Goal: Communication & Community: Answer question/provide support

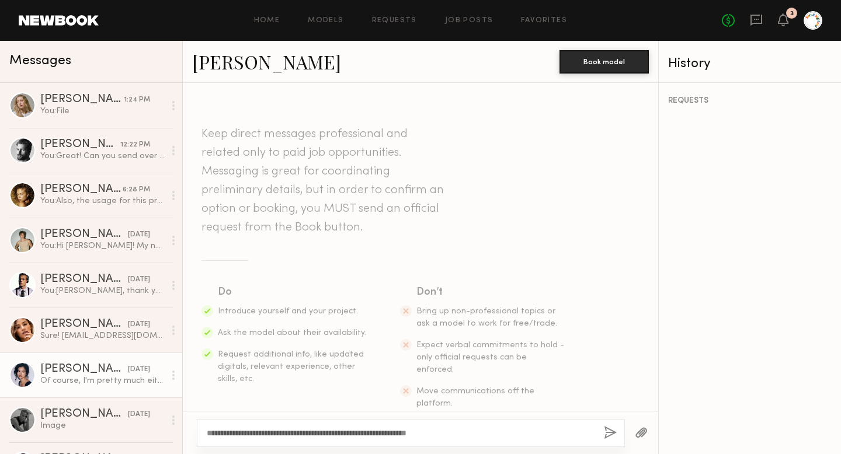
scroll to position [1523, 0]
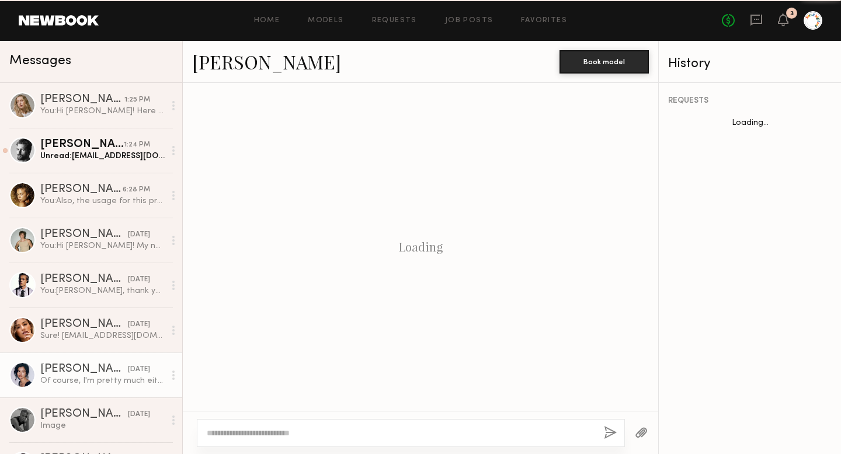
scroll to position [1523, 0]
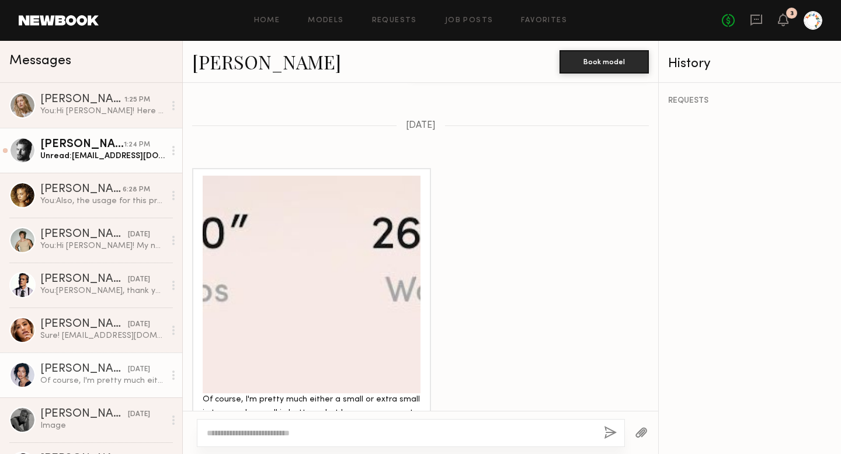
click at [83, 166] on link "Rhett W. 1:24 PM Unread: Rhettwellington93@gmail.com" at bounding box center [91, 150] width 182 height 45
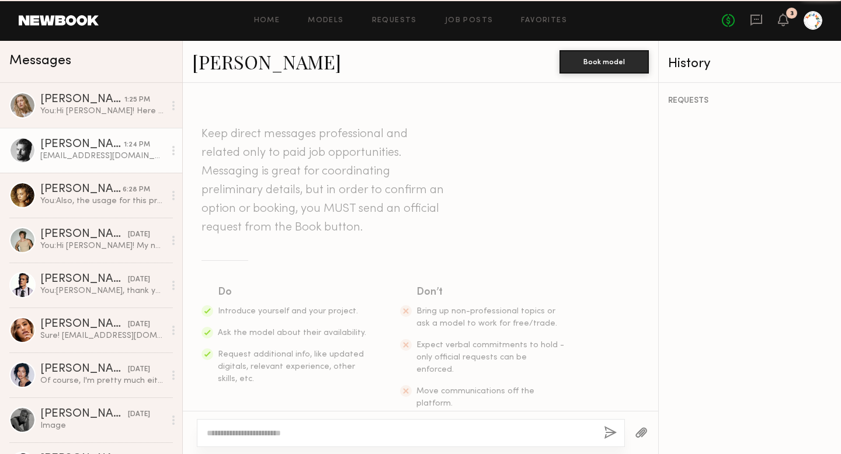
scroll to position [1025, 0]
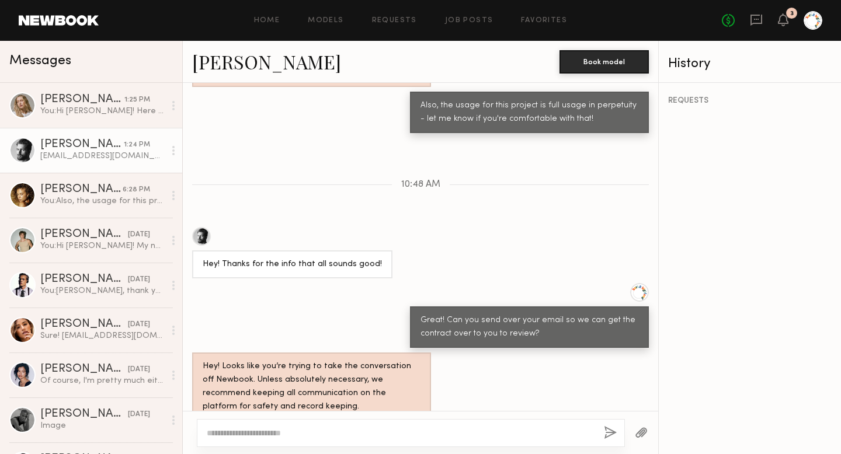
drag, startPoint x: 315, startPoint y: 384, endPoint x: 200, endPoint y: 384, distance: 115.0
click at [200, 426] on div "Rhettwellington93@gmail.com" at bounding box center [272, 440] width 161 height 28
copy div "Rhettwellington93@gmail.com"
click at [211, 55] on link "Rhett W." at bounding box center [266, 61] width 149 height 25
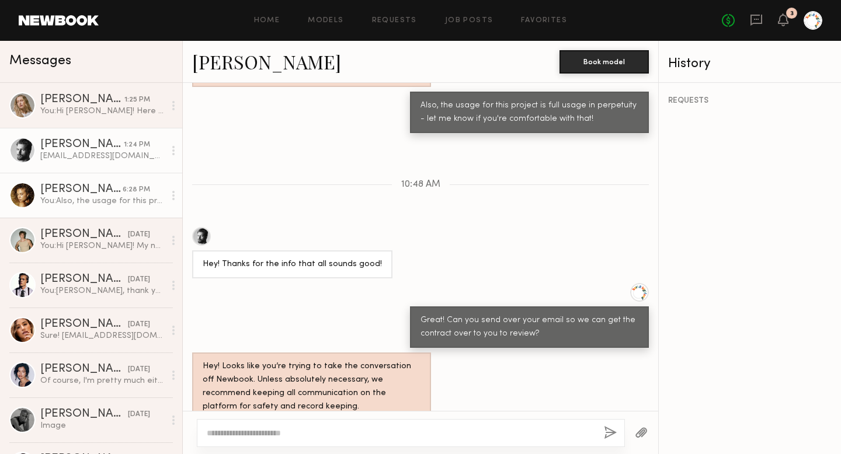
click at [89, 200] on div "You: Also, the usage for this project is full usage in perpetuity - let me know…" at bounding box center [102, 201] width 124 height 11
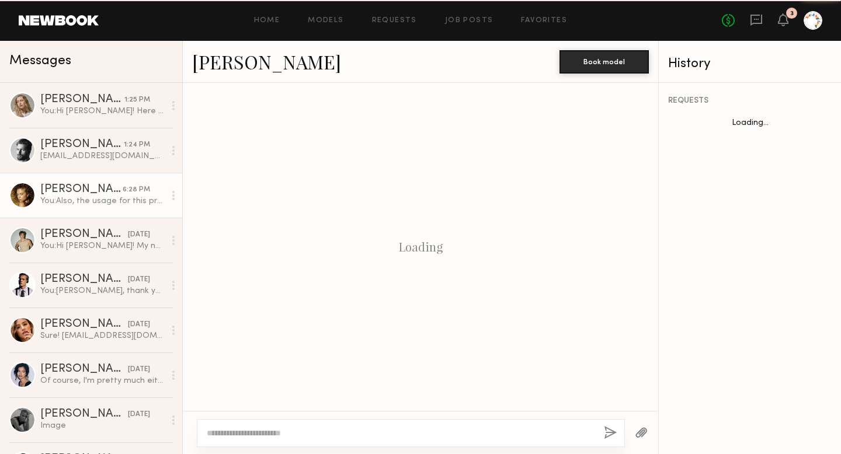
scroll to position [1456, 0]
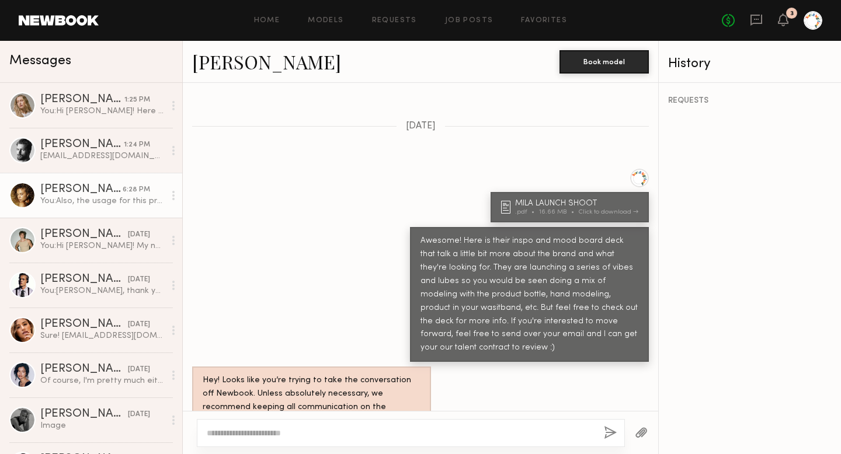
click at [224, 59] on link "Chloe B." at bounding box center [266, 61] width 149 height 25
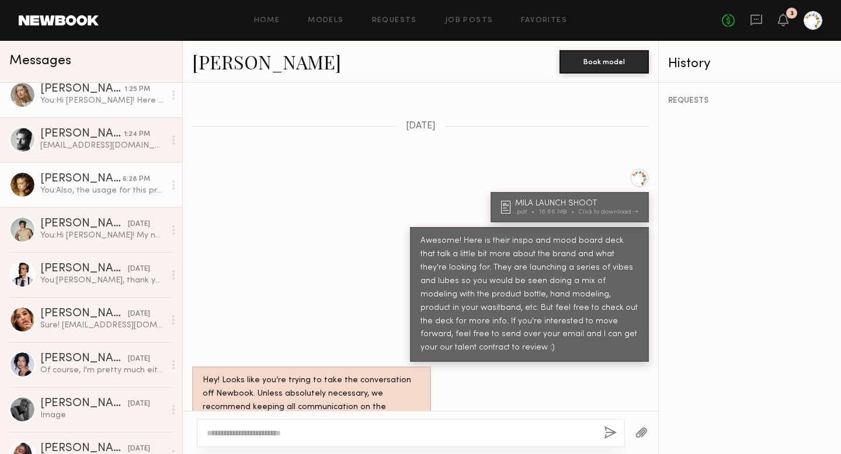
click at [87, 102] on div "You: Hi Shannon! Here is their inspo and mood board deck that talk a little bit…" at bounding box center [102, 100] width 124 height 11
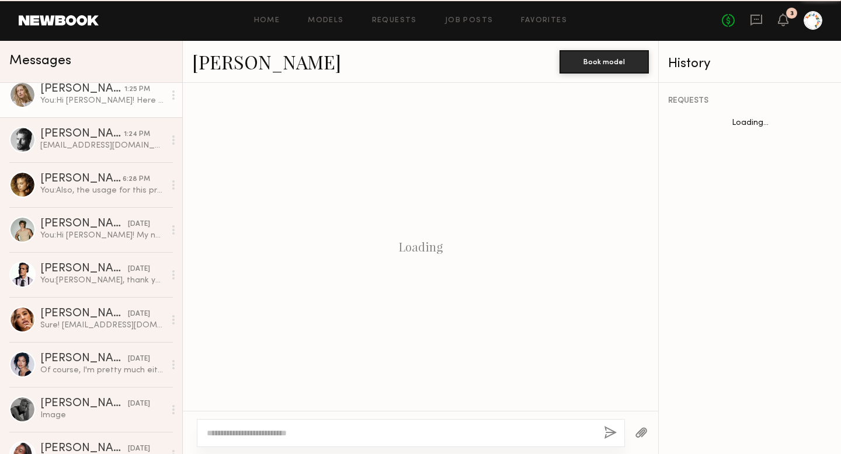
scroll to position [942, 0]
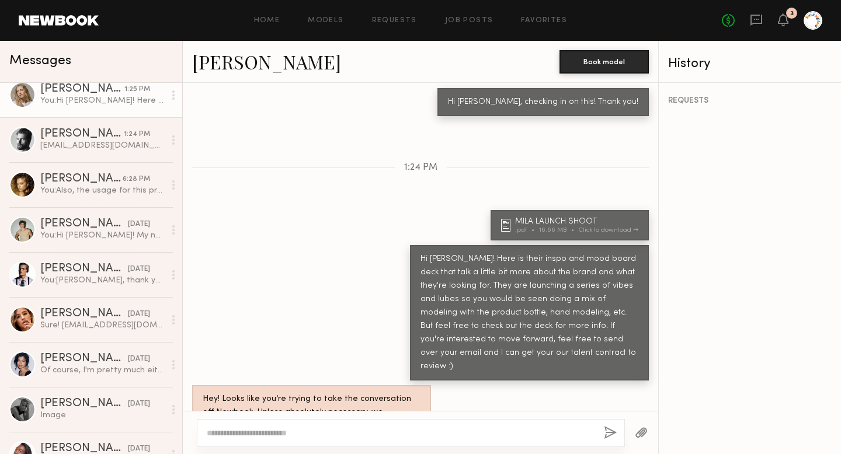
click at [236, 59] on link "Shannon B." at bounding box center [266, 61] width 149 height 25
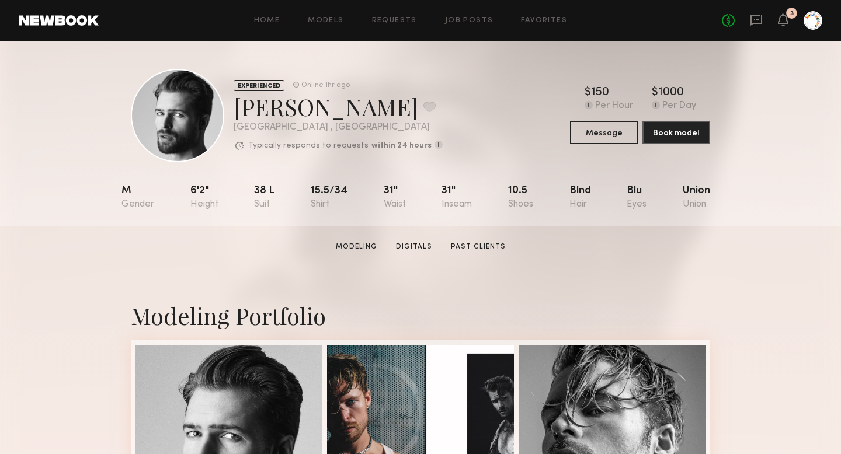
click at [103, 75] on div "EXPERIENCED Online 1hr ago [PERSON_NAME] Favorite [GEOGRAPHIC_DATA] , [GEOGRAPH…" at bounding box center [420, 133] width 841 height 185
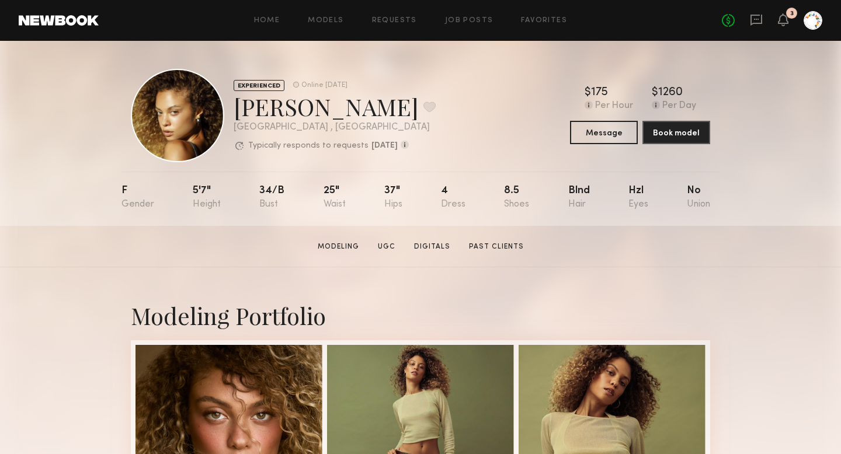
click at [0, 100] on div "EXPERIENCED Online 2d ago Chloe B. Favorite Los Angeles , CA Typically responds…" at bounding box center [420, 133] width 841 height 185
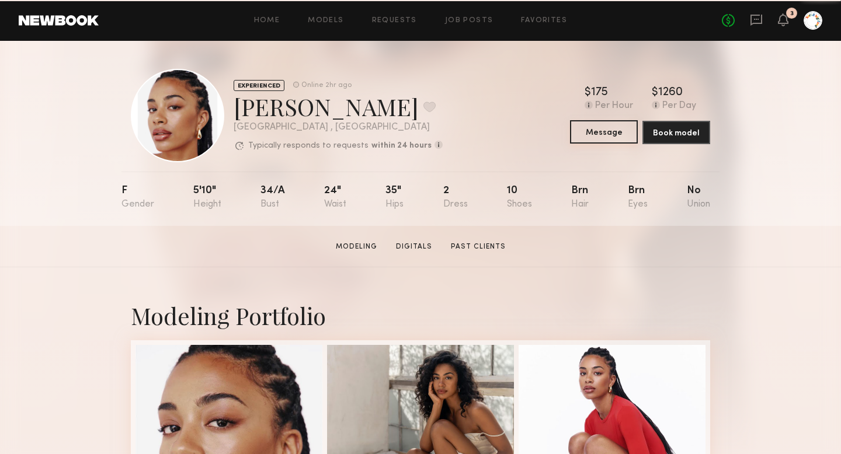
click at [600, 140] on button "Message" at bounding box center [604, 131] width 68 height 23
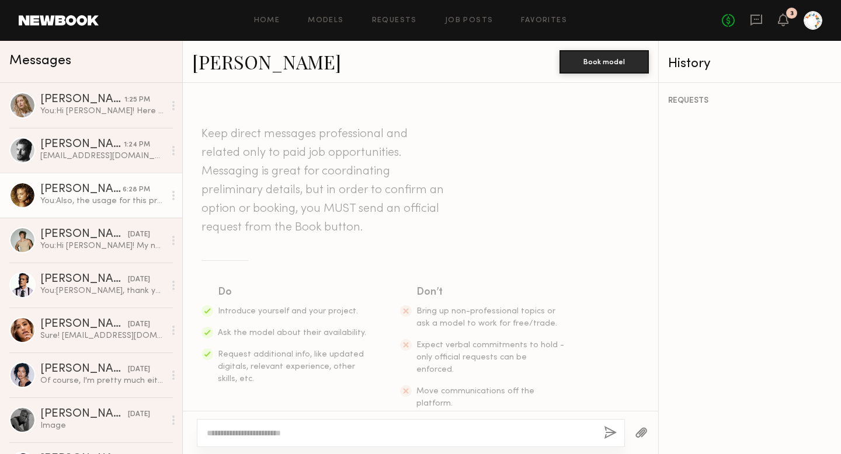
click at [40, 208] on link "[PERSON_NAME] 6:28 PM You: Also, the usage for this project is full usage in pe…" at bounding box center [91, 195] width 182 height 45
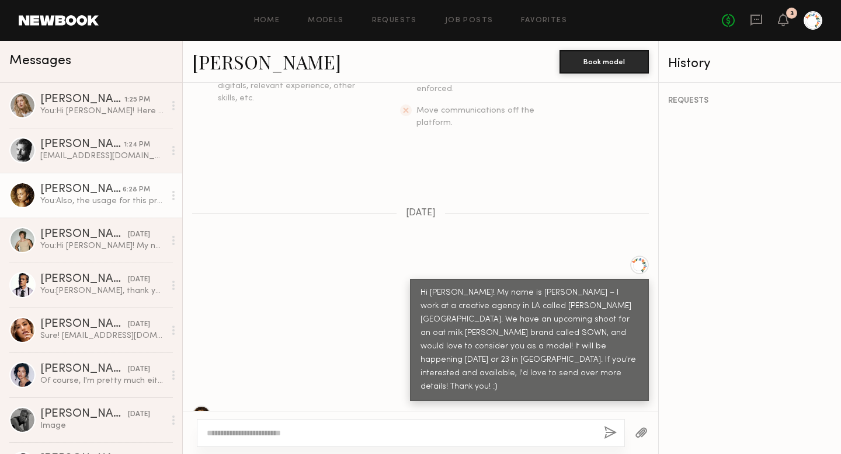
scroll to position [284, 0]
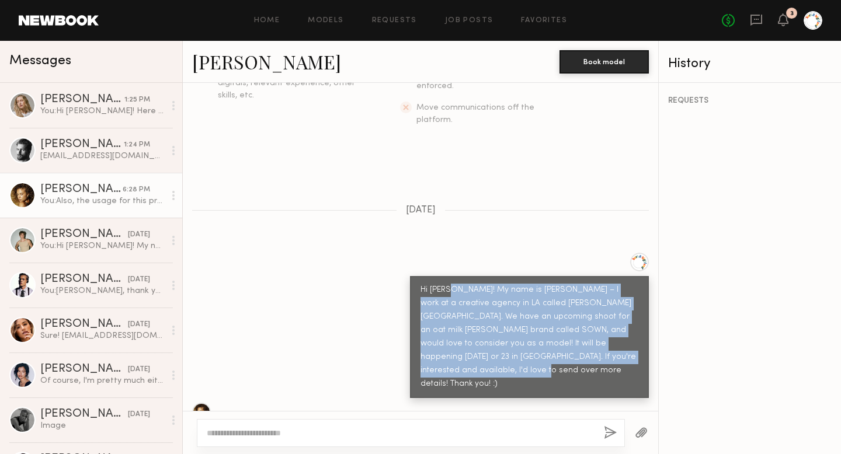
drag, startPoint x: 636, startPoint y: 339, endPoint x: 451, endPoint y: 268, distance: 197.6
click at [451, 284] on div "Hi [PERSON_NAME]! My name is [PERSON_NAME] – I work at a creative agency in LA …" at bounding box center [529, 337] width 218 height 107
copy div "Hi [PERSON_NAME]! My name is [PERSON_NAME] – I work at a creative agency in LA …"
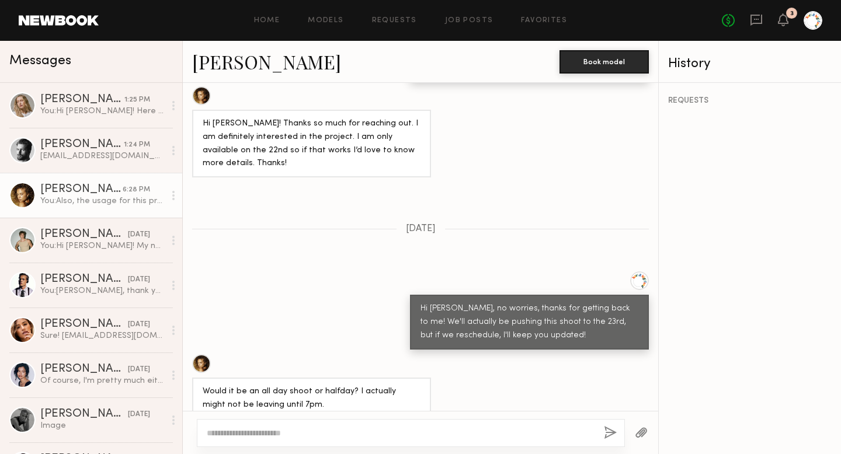
scroll to position [605, 0]
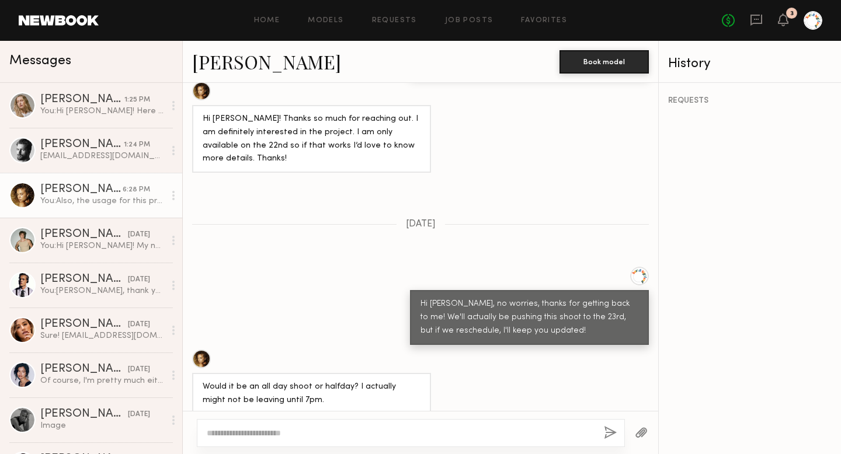
click at [550, 298] on div "Hi [PERSON_NAME], no worries, thanks for getting back to me! We'll actually be …" at bounding box center [529, 318] width 218 height 40
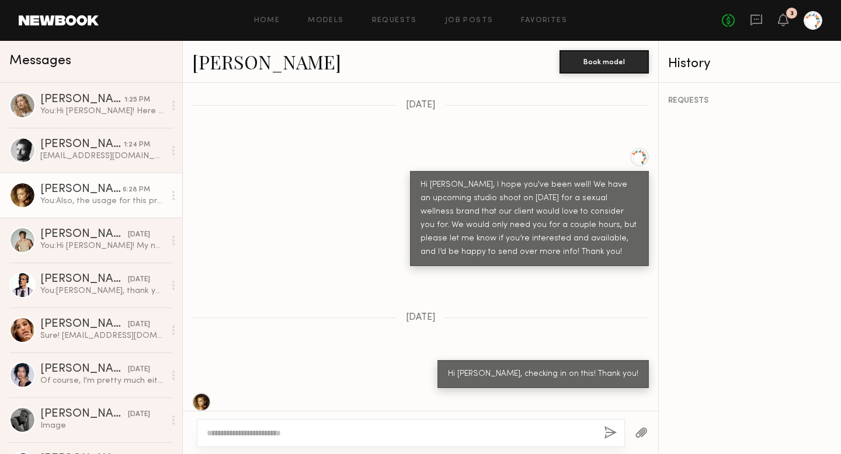
scroll to position [1071, 0]
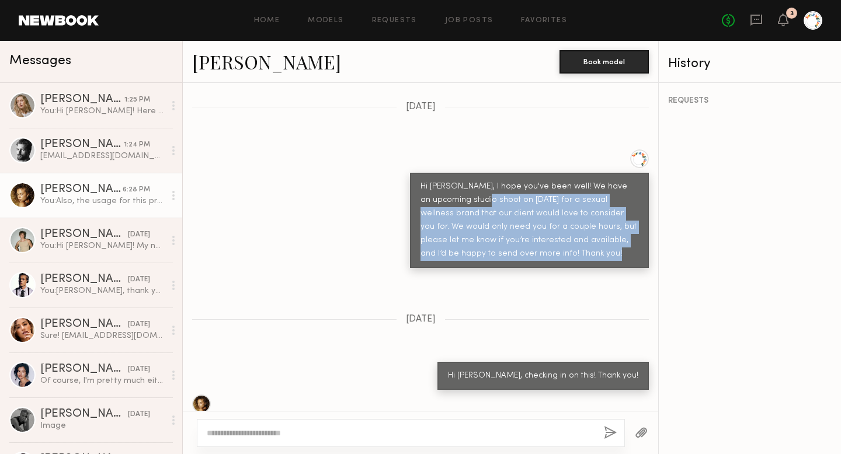
drag, startPoint x: 566, startPoint y: 187, endPoint x: 469, endPoint y: 130, distance: 112.8
click at [469, 180] on div "Hi [PERSON_NAME], I hope you've been well! We have an upcoming studio shoot on …" at bounding box center [529, 220] width 218 height 81
copy div "on September 19th for a sexual wellness brand that our client would love to con…"
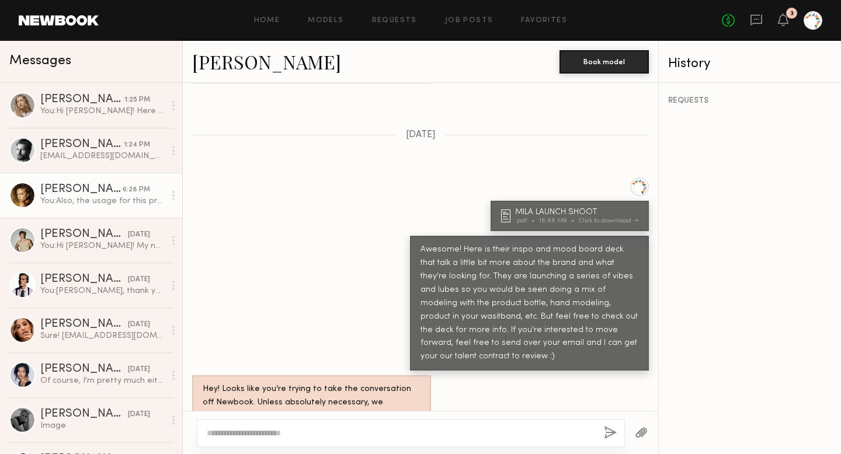
scroll to position [1456, 0]
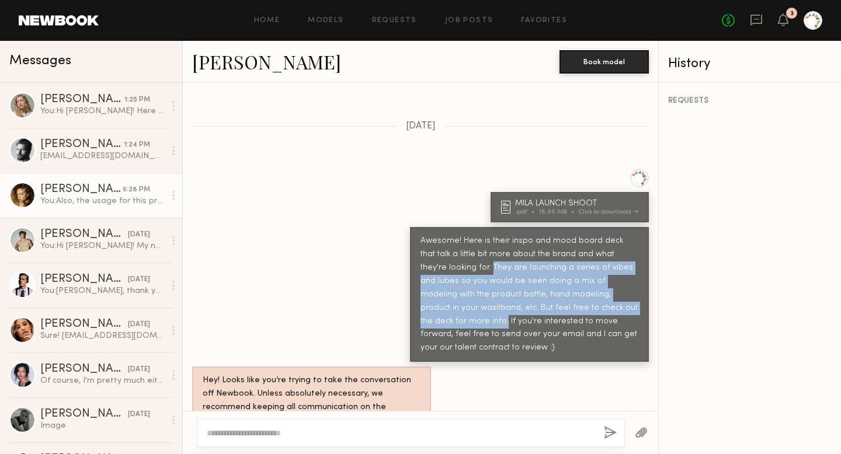
drag, startPoint x: 464, startPoint y: 187, endPoint x: 611, endPoint y: 225, distance: 152.5
click at [611, 235] on div "Awesome! Here is their inspo and mood board deck that talk a little bit more ab…" at bounding box center [529, 295] width 218 height 121
copy div "They are launching a series of vibes and lubes so you would be seen doing a mix…"
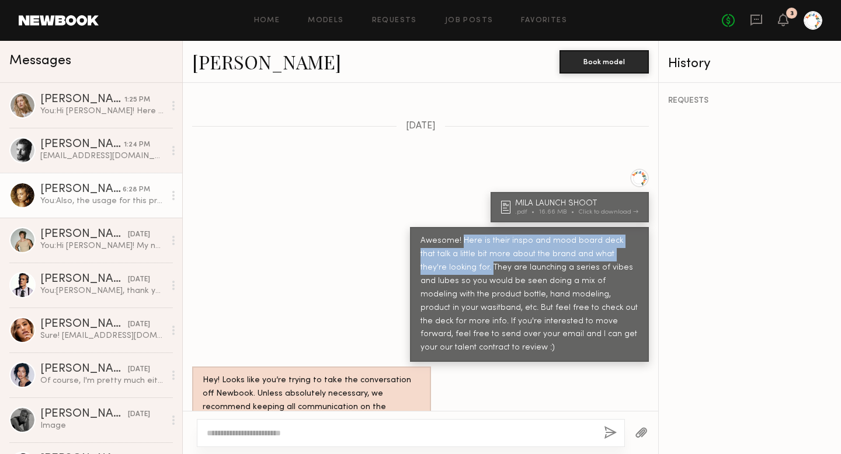
drag, startPoint x: 462, startPoint y: 159, endPoint x: 464, endPoint y: 182, distance: 22.3
click at [464, 235] on div "Awesome! Here is their inspo and mood board deck that talk a little bit more ab…" at bounding box center [529, 295] width 218 height 121
copy div "Here is their inspo and mood board deck that talk a little bit more about the b…"
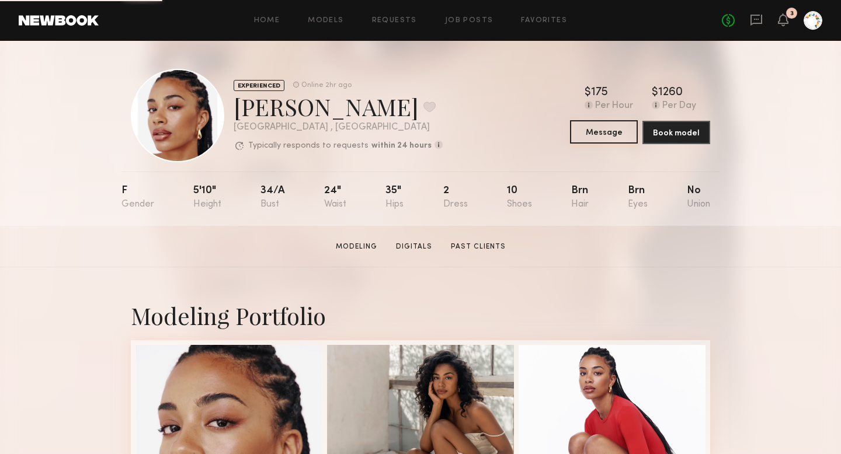
click at [599, 135] on button "Message" at bounding box center [604, 131] width 68 height 23
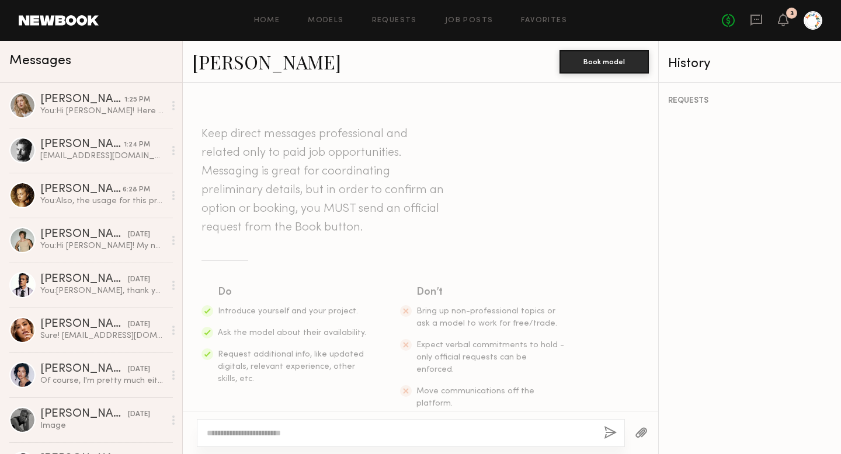
click at [268, 428] on textarea at bounding box center [401, 433] width 388 height 12
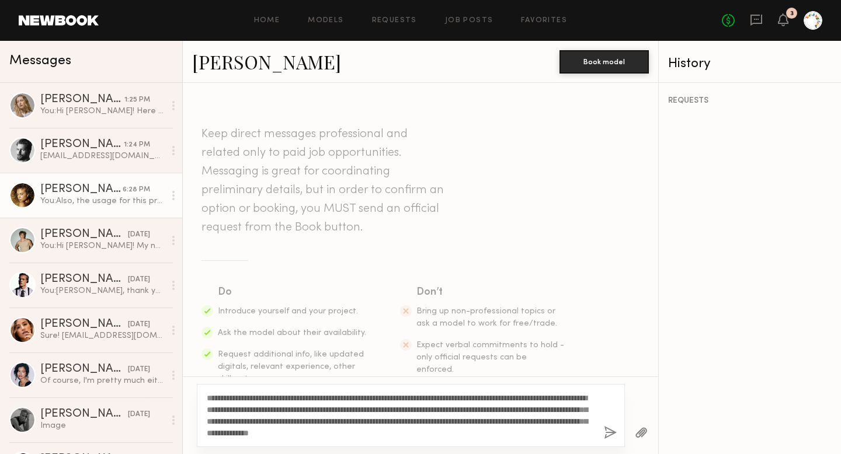
type textarea "**********"
click at [79, 201] on div "You: Also, the usage for this project is full usage in perpetuity - let me know…" at bounding box center [102, 201] width 124 height 11
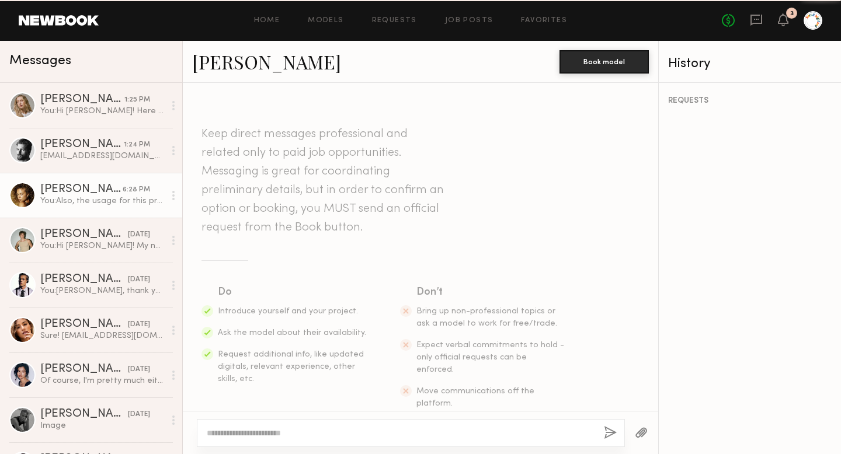
scroll to position [1456, 0]
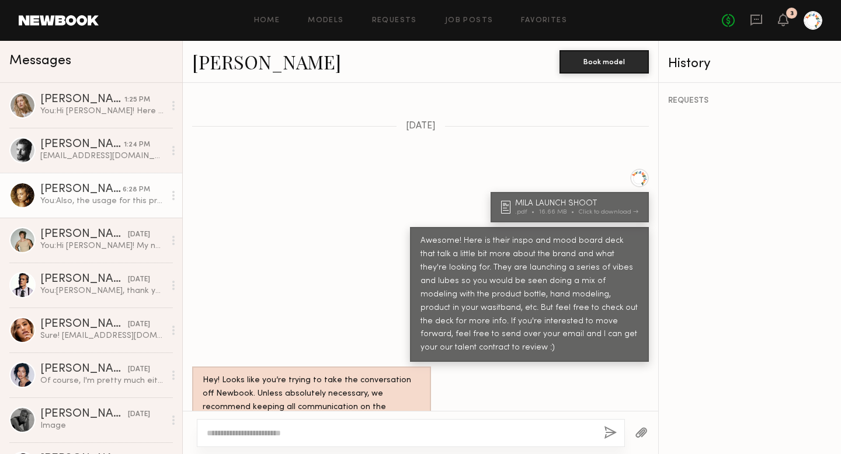
drag, startPoint x: 581, startPoint y: 387, endPoint x: 438, endPoint y: 375, distance: 143.6
click at [438, 447] on div "Also, the usage for this project is full usage in perpetuity - let me know if y…" at bounding box center [529, 460] width 218 height 27
copy div "the usage for this project is full usage in perpetuity - let me know if you're …"
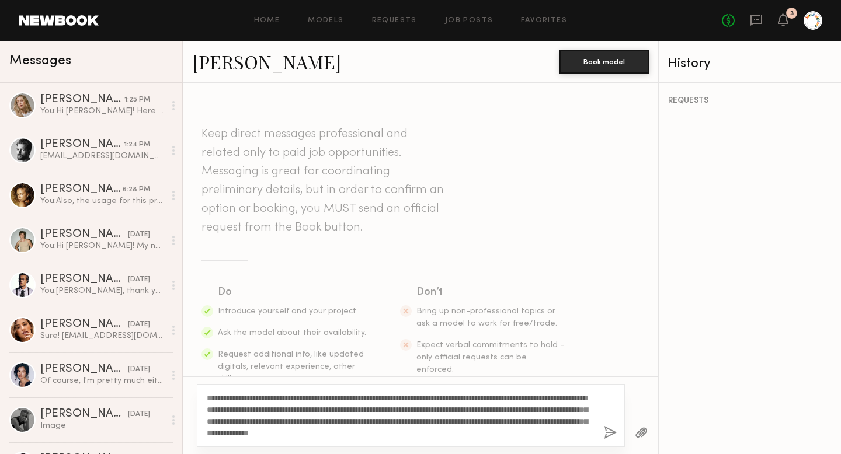
click at [589, 438] on textarea "**********" at bounding box center [401, 415] width 388 height 47
click at [610, 434] on button "button" at bounding box center [610, 433] width 13 height 15
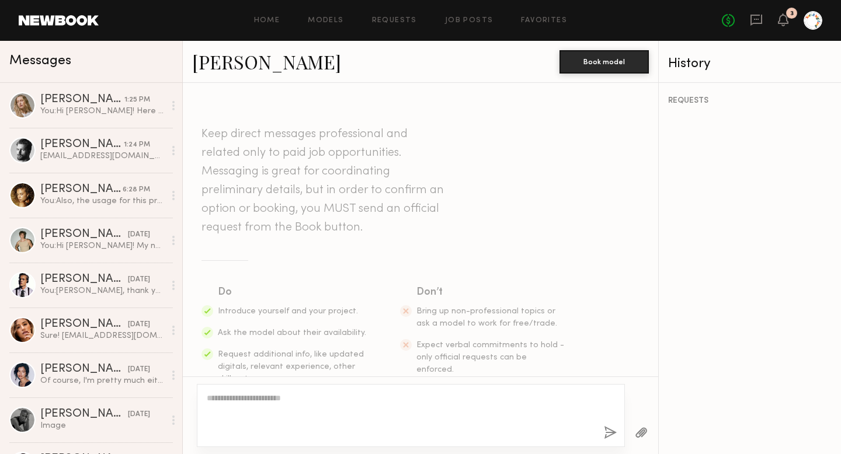
scroll to position [256, 0]
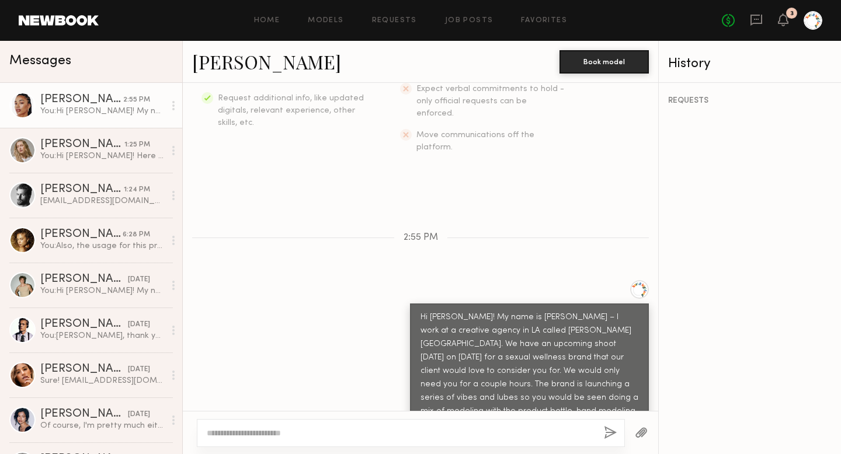
click at [642, 431] on button "button" at bounding box center [641, 433] width 13 height 15
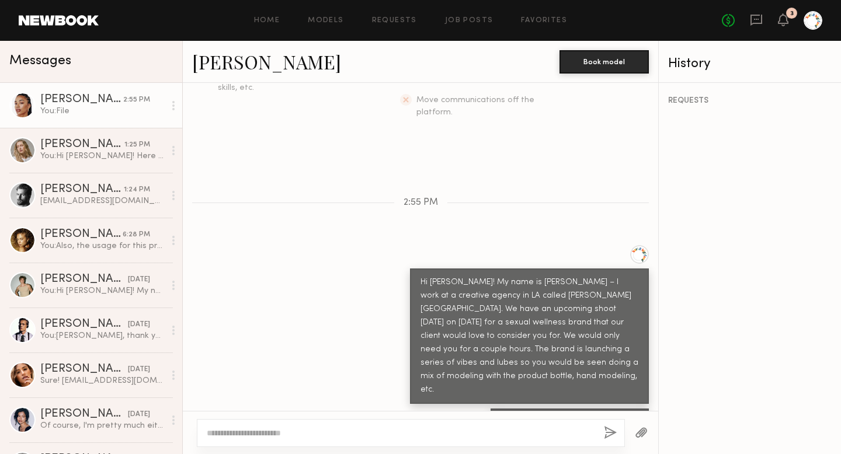
click at [300, 429] on textarea at bounding box center [401, 433] width 388 height 12
paste textarea "**********"
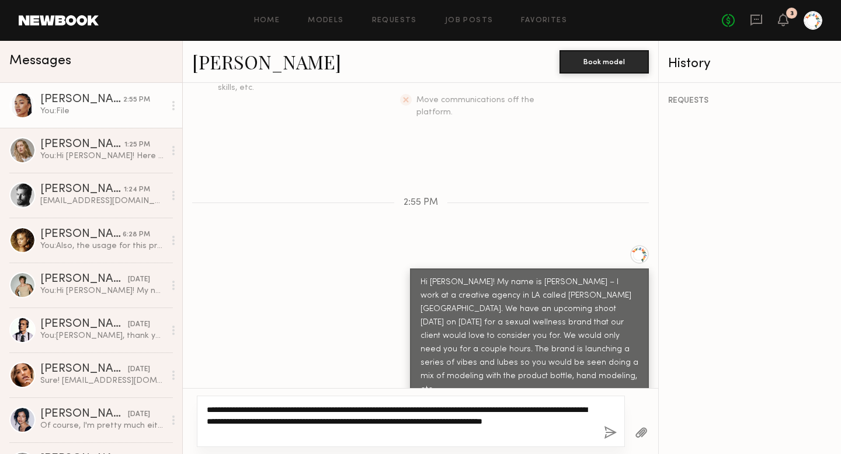
scroll to position [314, 0]
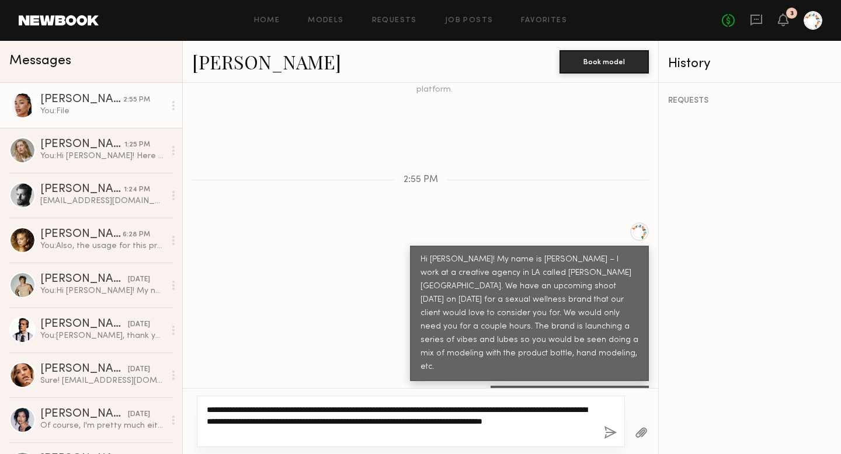
type textarea "**********"
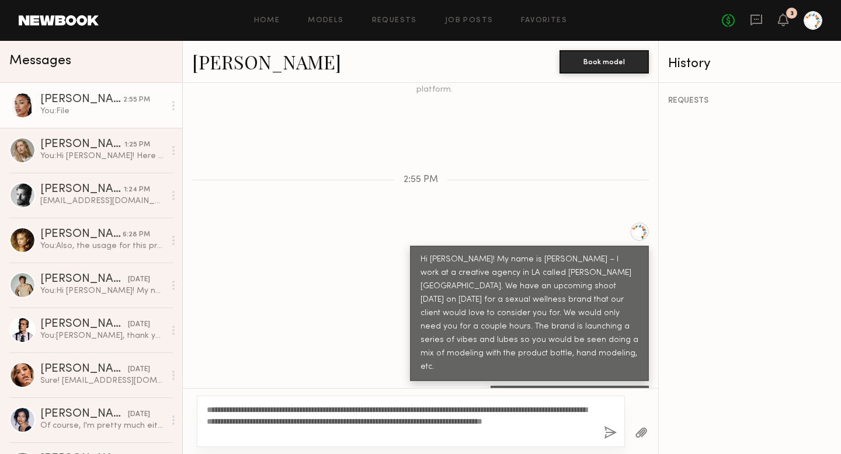
click at [610, 431] on button "button" at bounding box center [610, 433] width 13 height 15
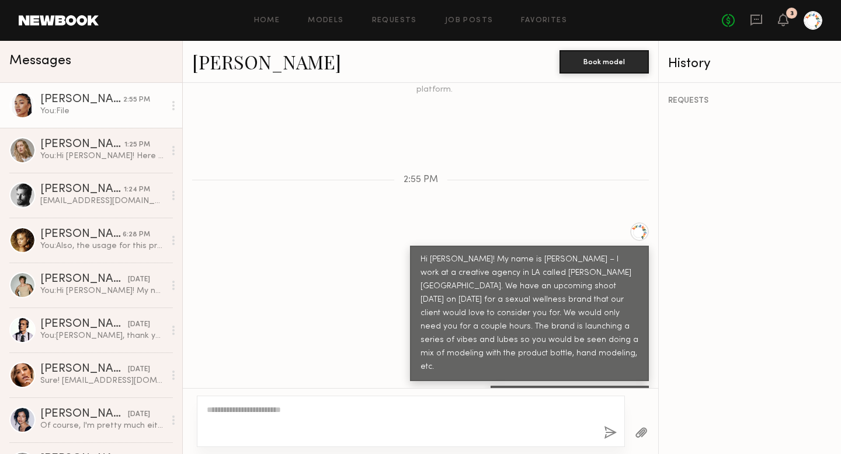
scroll to position [364, 0]
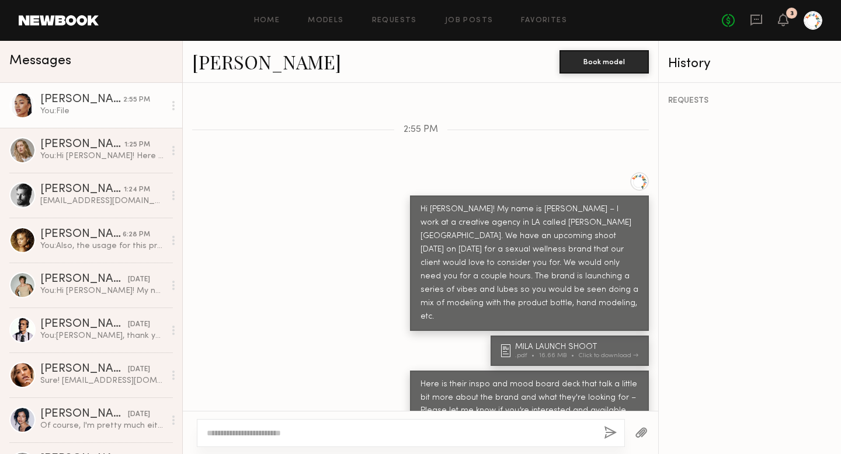
click at [231, 68] on link "Chloe W." at bounding box center [266, 61] width 149 height 25
click at [231, 64] on link "Chloe W." at bounding box center [266, 61] width 149 height 25
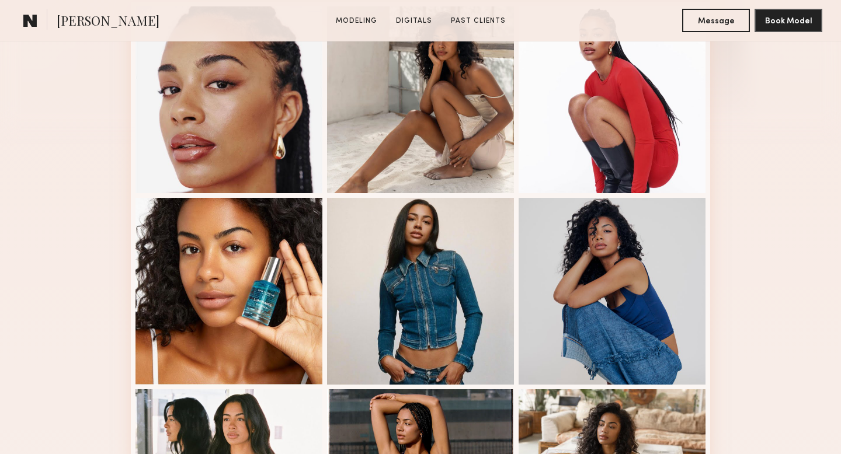
scroll to position [372, 0]
